Goal: Contribute content

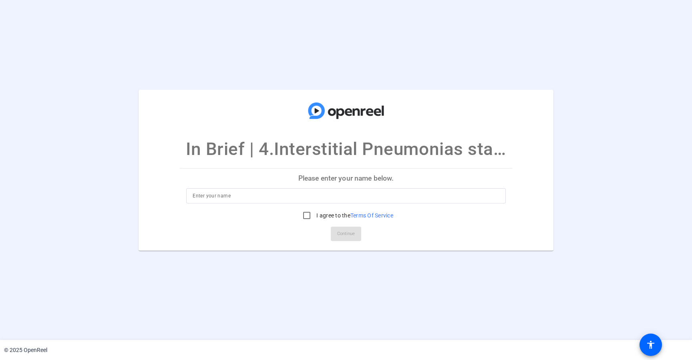
click at [294, 198] on input at bounding box center [346, 196] width 307 height 10
type input "[PERSON_NAME]"
click at [308, 215] on input "I agree to the Terms Of Service" at bounding box center [307, 216] width 16 height 16
checkbox input "true"
click at [194, 197] on input "[PERSON_NAME]" at bounding box center [346, 196] width 307 height 10
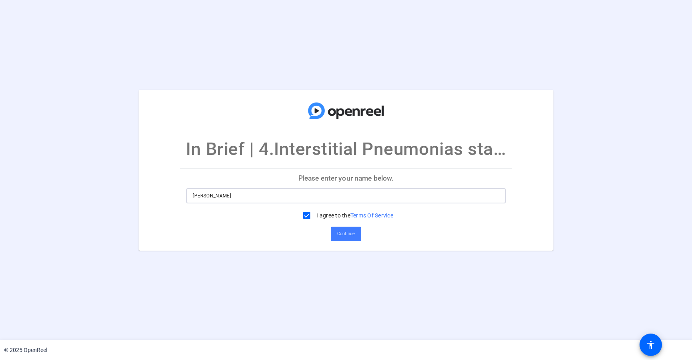
type input "[PERSON_NAME]"
click at [341, 234] on span "Continue" at bounding box center [346, 234] width 18 height 12
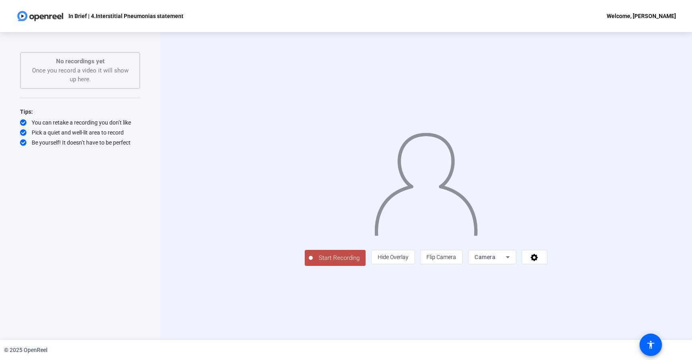
click at [313, 263] on span "Start Recording" at bounding box center [339, 258] width 53 height 9
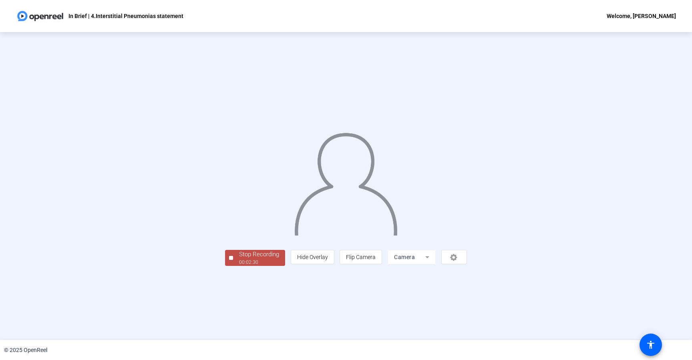
click at [239, 259] on div "Stop Recording" at bounding box center [259, 254] width 40 height 9
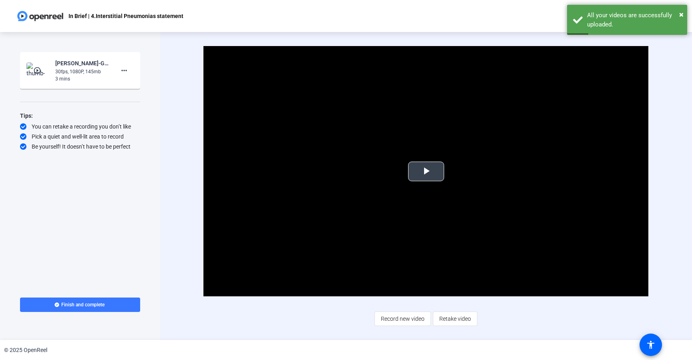
click at [426, 172] on span "Video Player" at bounding box center [426, 172] width 0 height 0
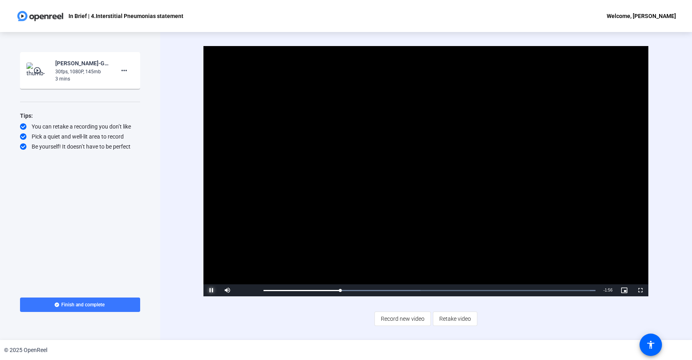
click at [212, 291] on span "Video Player" at bounding box center [212, 291] width 16 height 0
click at [125, 72] on mat-icon "more_horiz" at bounding box center [124, 71] width 10 height 10
click at [133, 87] on span "Delete clip" at bounding box center [137, 88] width 32 height 10
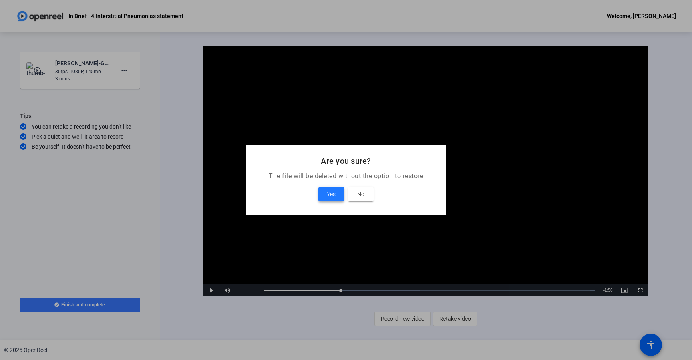
click at [329, 194] on span "Yes" at bounding box center [331, 195] width 9 height 10
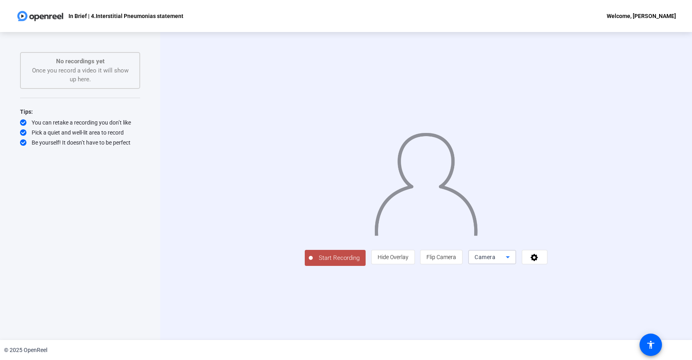
click at [513, 262] on icon at bounding box center [508, 257] width 10 height 10
click at [614, 325] on div at bounding box center [346, 180] width 692 height 360
click at [547, 267] on span at bounding box center [535, 257] width 25 height 19
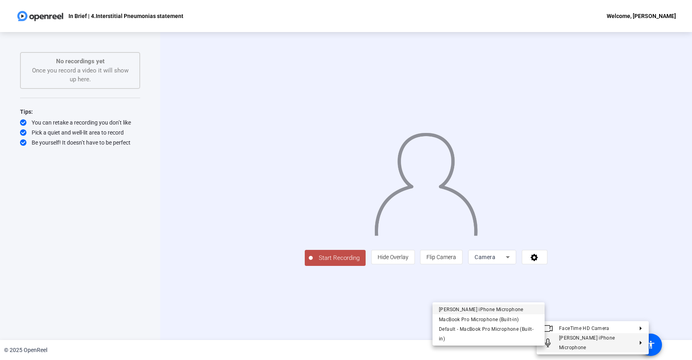
click at [504, 310] on span "[PERSON_NAME] iPhone Microphone" at bounding box center [481, 310] width 85 height 6
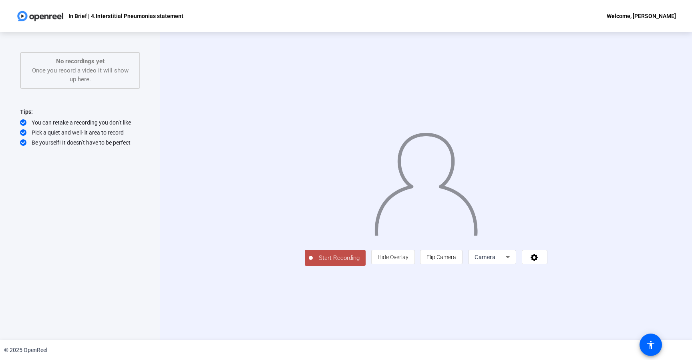
click at [313, 263] on span "Start Recording" at bounding box center [339, 258] width 53 height 9
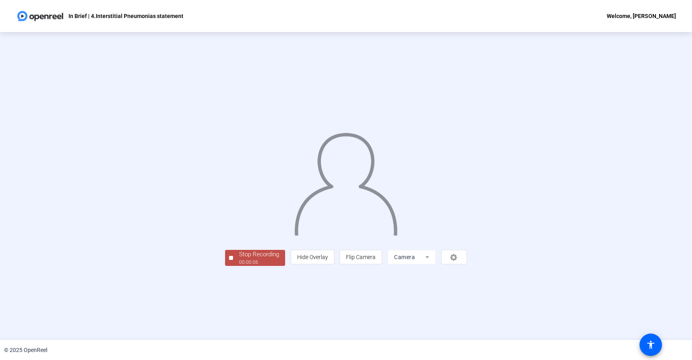
click at [239, 266] on div "00:00:06" at bounding box center [259, 262] width 40 height 7
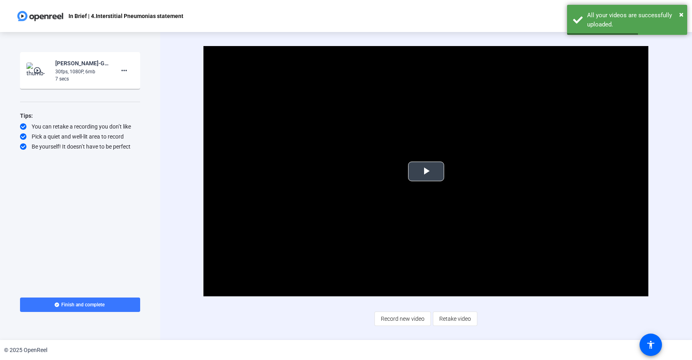
click at [426, 172] on span "Video Player" at bounding box center [426, 172] width 0 height 0
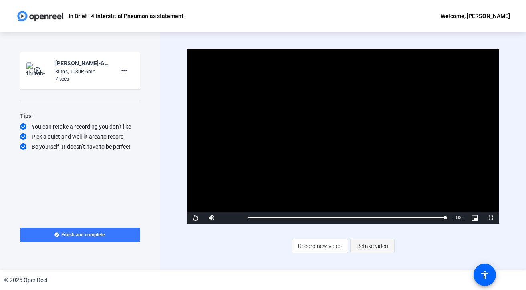
click at [367, 245] on span "Retake video" at bounding box center [373, 245] width 32 height 15
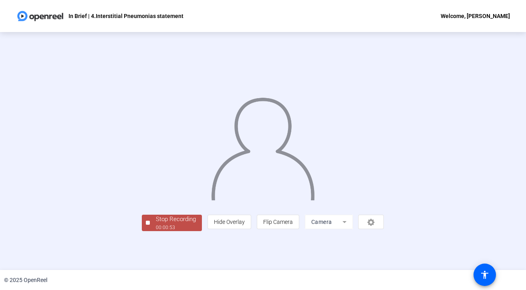
scroll to position [25, 0]
click at [156, 231] on div "00:00:54" at bounding box center [176, 227] width 40 height 7
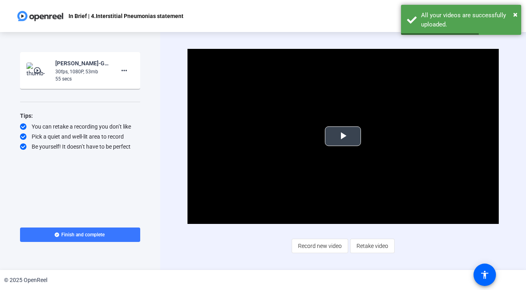
click at [343, 136] on span "Video Player" at bounding box center [343, 136] width 0 height 0
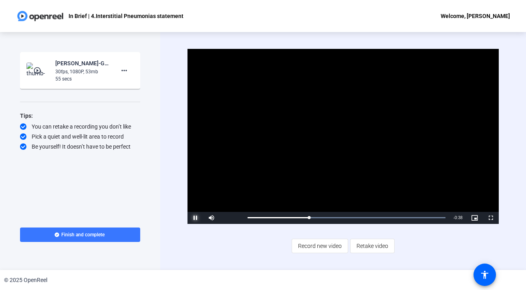
click at [198, 218] on span "Video Player" at bounding box center [196, 218] width 16 height 0
click at [369, 247] on span "Retake video" at bounding box center [373, 245] width 32 height 15
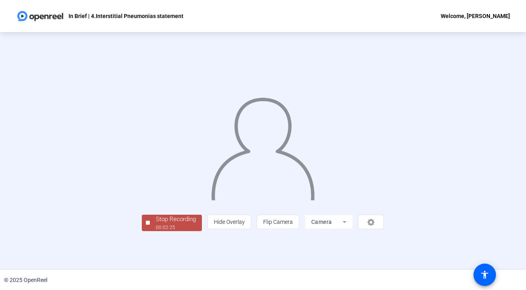
scroll to position [25, 0]
click at [156, 224] on div "Stop Recording" at bounding box center [176, 219] width 40 height 9
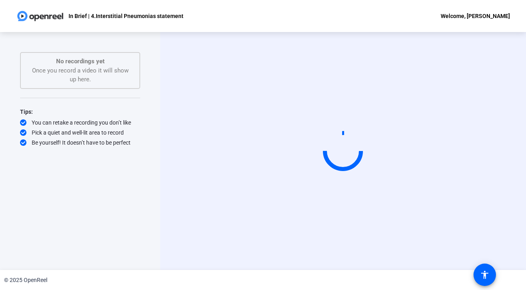
scroll to position [0, 0]
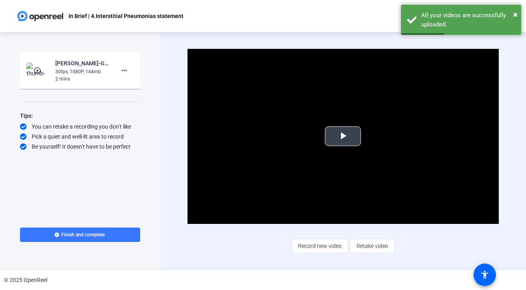
click at [343, 136] on span "Video Player" at bounding box center [343, 136] width 0 height 0
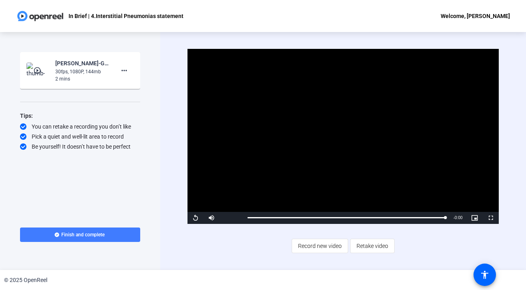
click at [79, 234] on span "Finish and complete" at bounding box center [82, 235] width 43 height 6
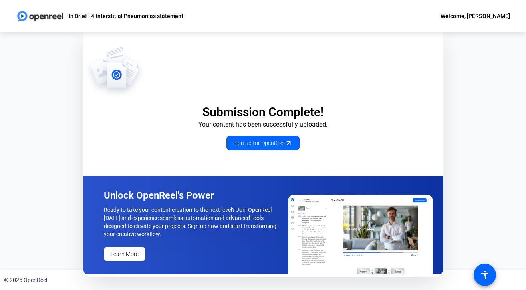
click at [462, 16] on div "Welcome, [PERSON_NAME]" at bounding box center [475, 16] width 69 height 10
click at [358, 24] on div at bounding box center [263, 145] width 526 height 290
click at [159, 16] on p "In Brief | 4.Interstitial Pneumonias statement" at bounding box center [126, 16] width 115 height 10
